Goal: Navigation & Orientation: Understand site structure

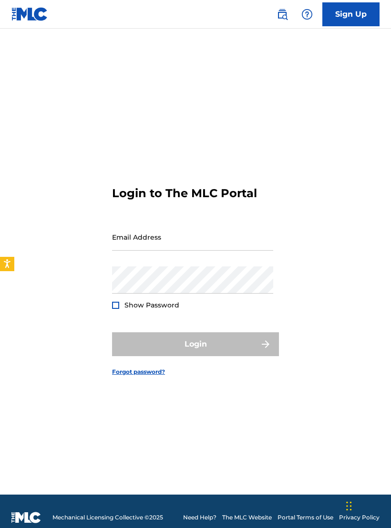
click at [230, 247] on input "Email Address" at bounding box center [192, 236] width 161 height 27
type input "[EMAIL_ADDRESS][DOMAIN_NAME]"
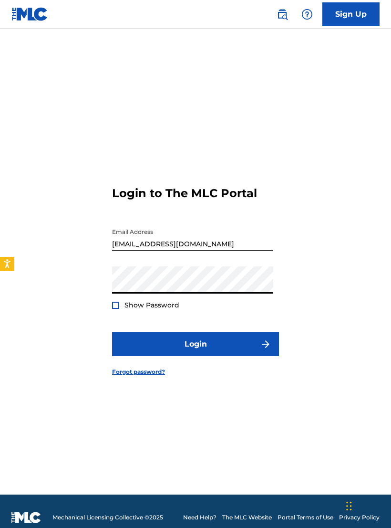
click at [249, 347] on button "Login" at bounding box center [195, 344] width 167 height 24
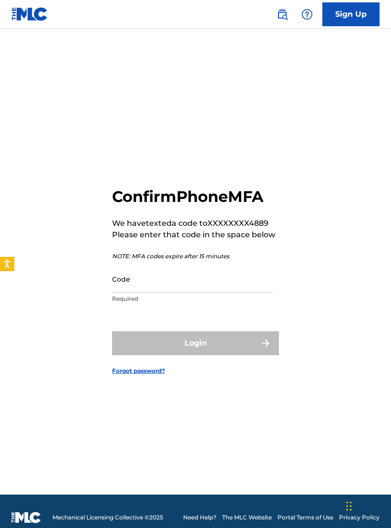
click at [135, 286] on input "Code" at bounding box center [192, 278] width 161 height 27
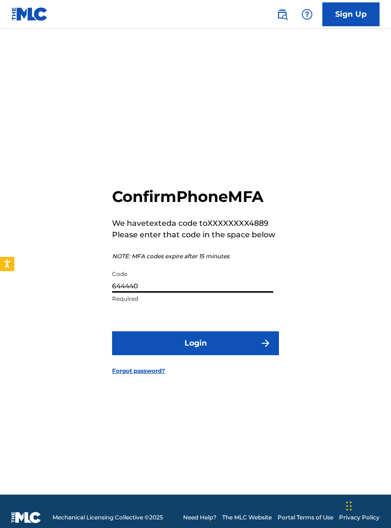
type input "644440"
click at [256, 350] on button "Login" at bounding box center [195, 343] width 167 height 24
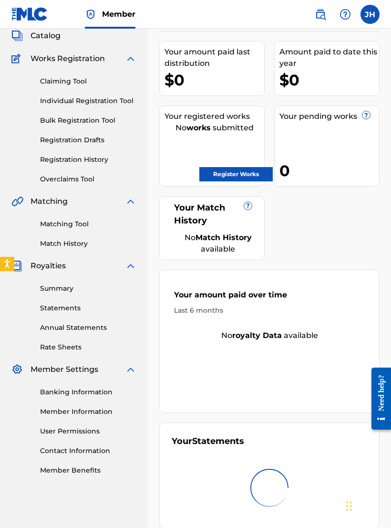
scroll to position [59, 0]
click at [91, 288] on link "Summary" at bounding box center [88, 288] width 96 height 10
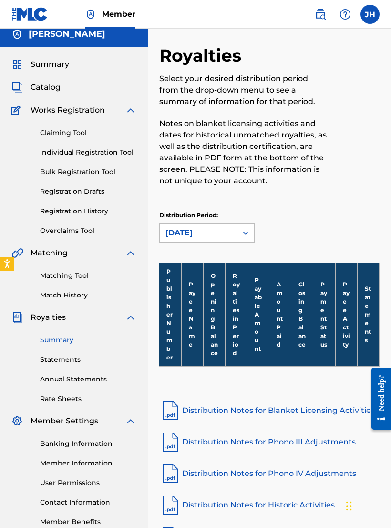
scroll to position [59, 0]
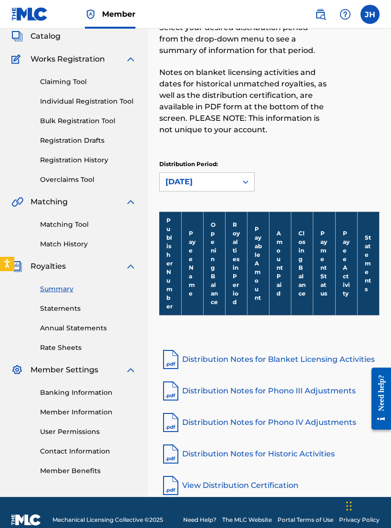
click at [98, 83] on link "Claiming Tool" at bounding box center [88, 82] width 96 height 10
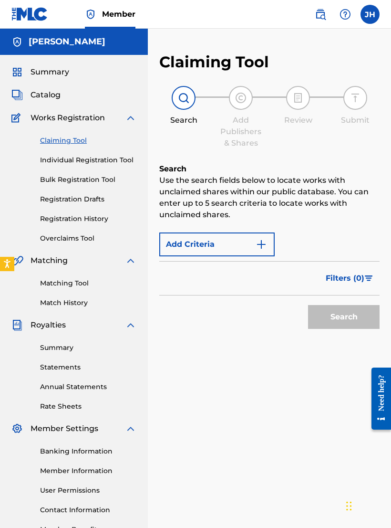
click at [116, 165] on link "Individual Registration Tool" at bounding box center [88, 160] width 96 height 10
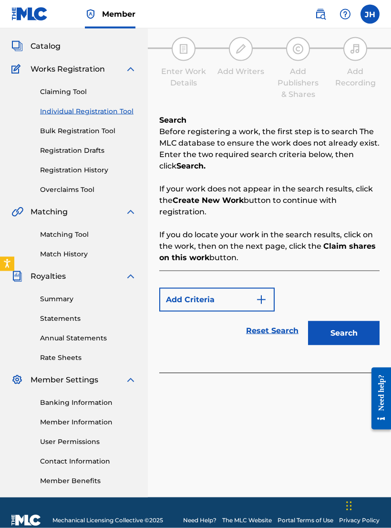
scroll to position [49, 0]
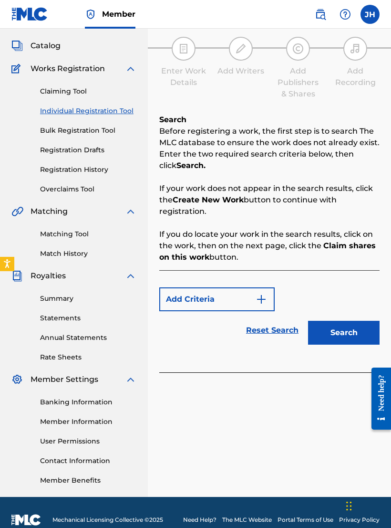
click at [107, 134] on link "Bulk Registration Tool" at bounding box center [88, 130] width 96 height 10
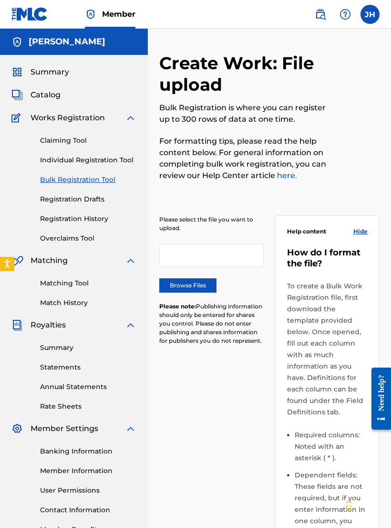
click at [95, 199] on link "Registration Drafts" at bounding box center [88, 199] width 96 height 10
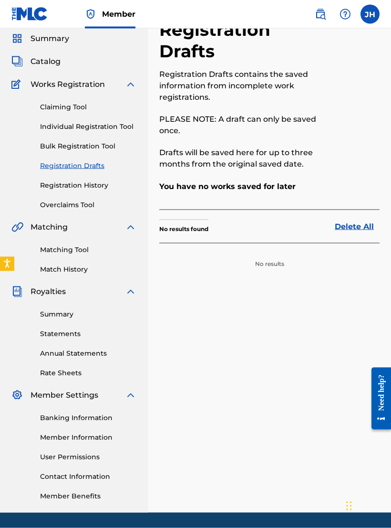
scroll to position [40, 0]
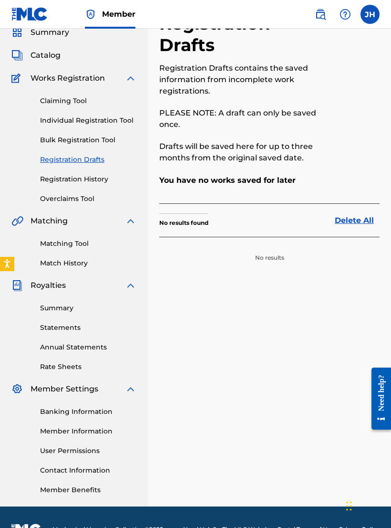
click at [87, 179] on link "Registration History" at bounding box center [88, 179] width 96 height 10
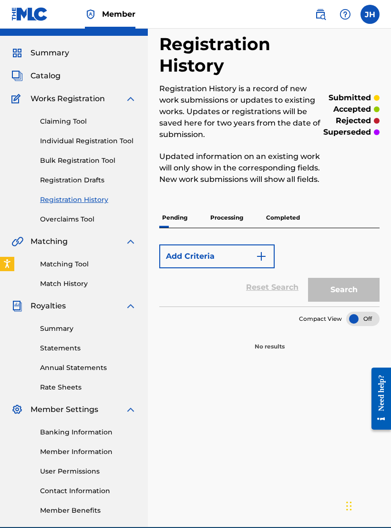
scroll to position [20, 0]
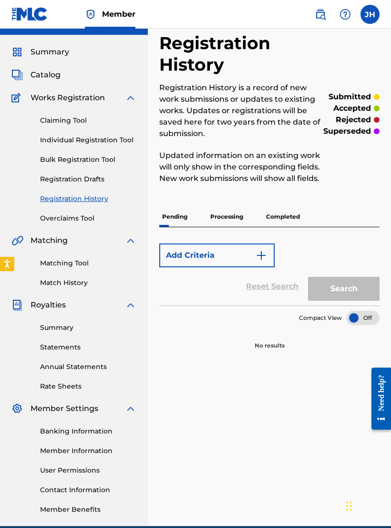
click at [80, 220] on link "Overclaims Tool" at bounding box center [88, 218] width 96 height 10
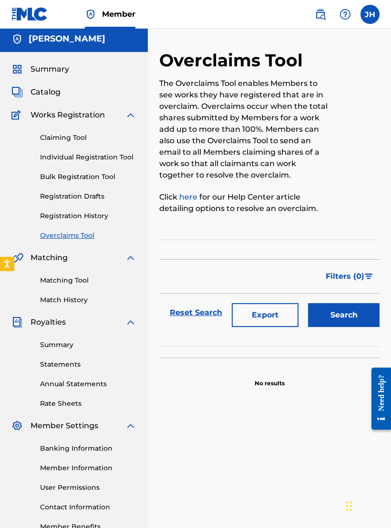
scroll to position [10, 0]
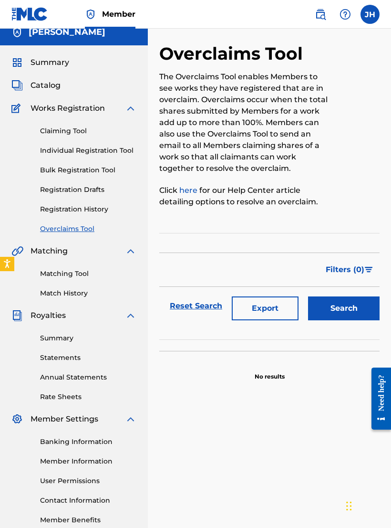
click at [83, 79] on div "Summary Catalog Works Registration Claiming Tool Individual Registration Tool B…" at bounding box center [74, 290] width 148 height 491
click at [51, 85] on span "Catalog" at bounding box center [46, 85] width 30 height 11
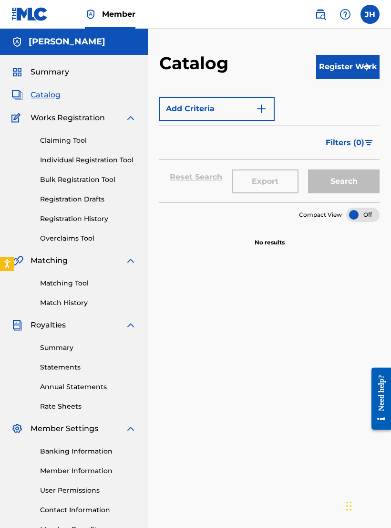
click at [55, 70] on span "Summary" at bounding box center [50, 71] width 39 height 11
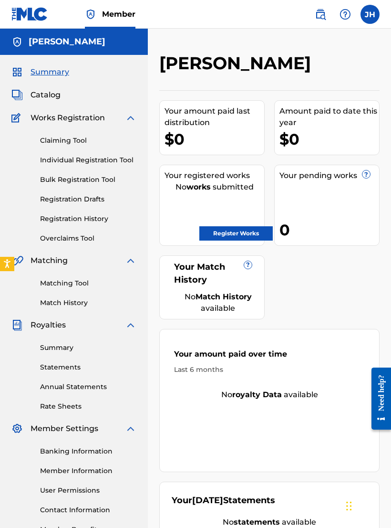
click at [54, 100] on span "Catalog" at bounding box center [46, 94] width 30 height 11
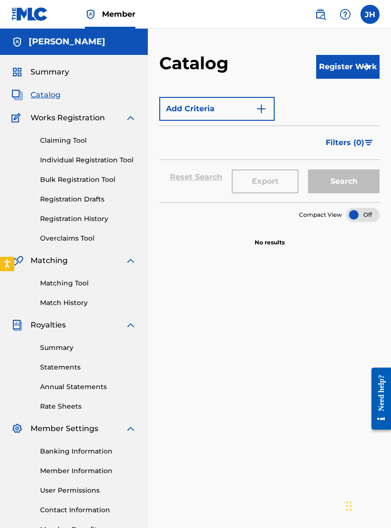
click at [57, 103] on div "Summary Catalog Works Registration Claiming Tool Individual Registration Tool B…" at bounding box center [74, 300] width 148 height 491
